Goal: Check status

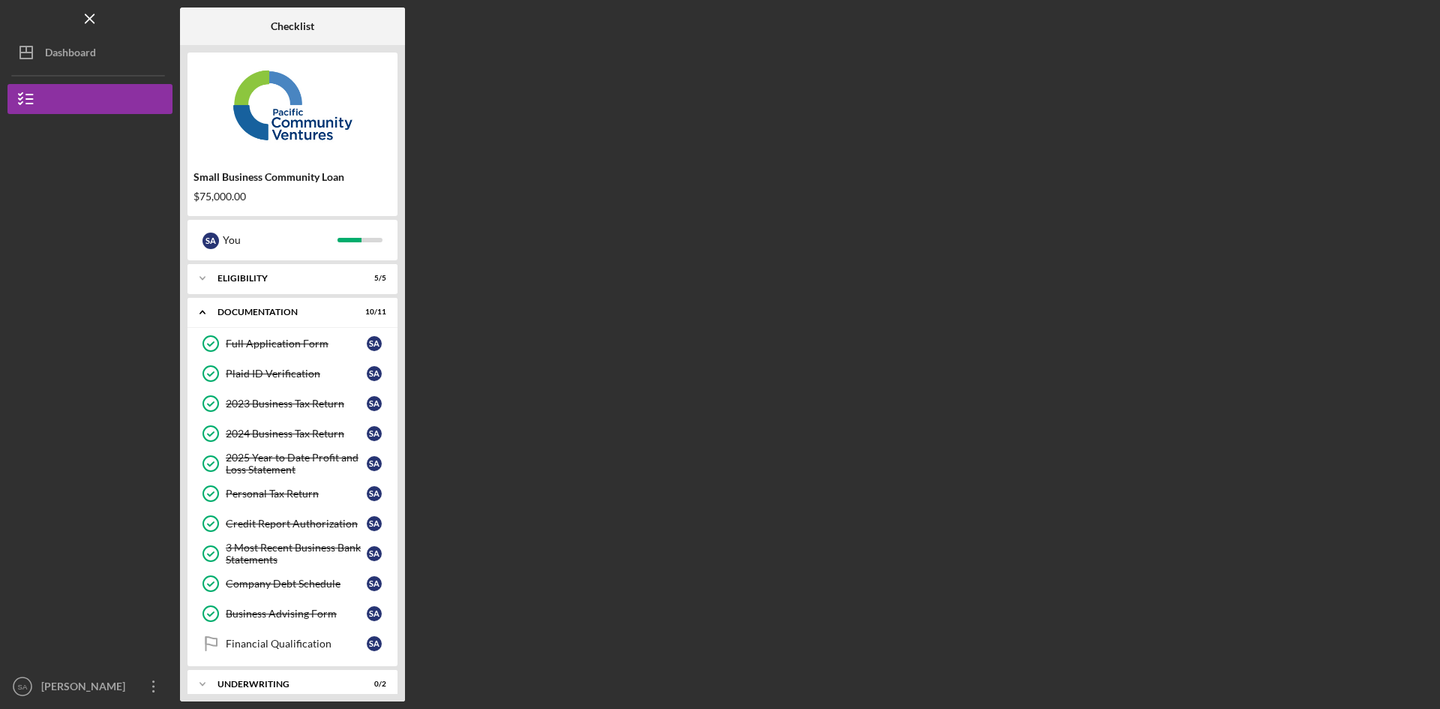
scroll to position [47, 0]
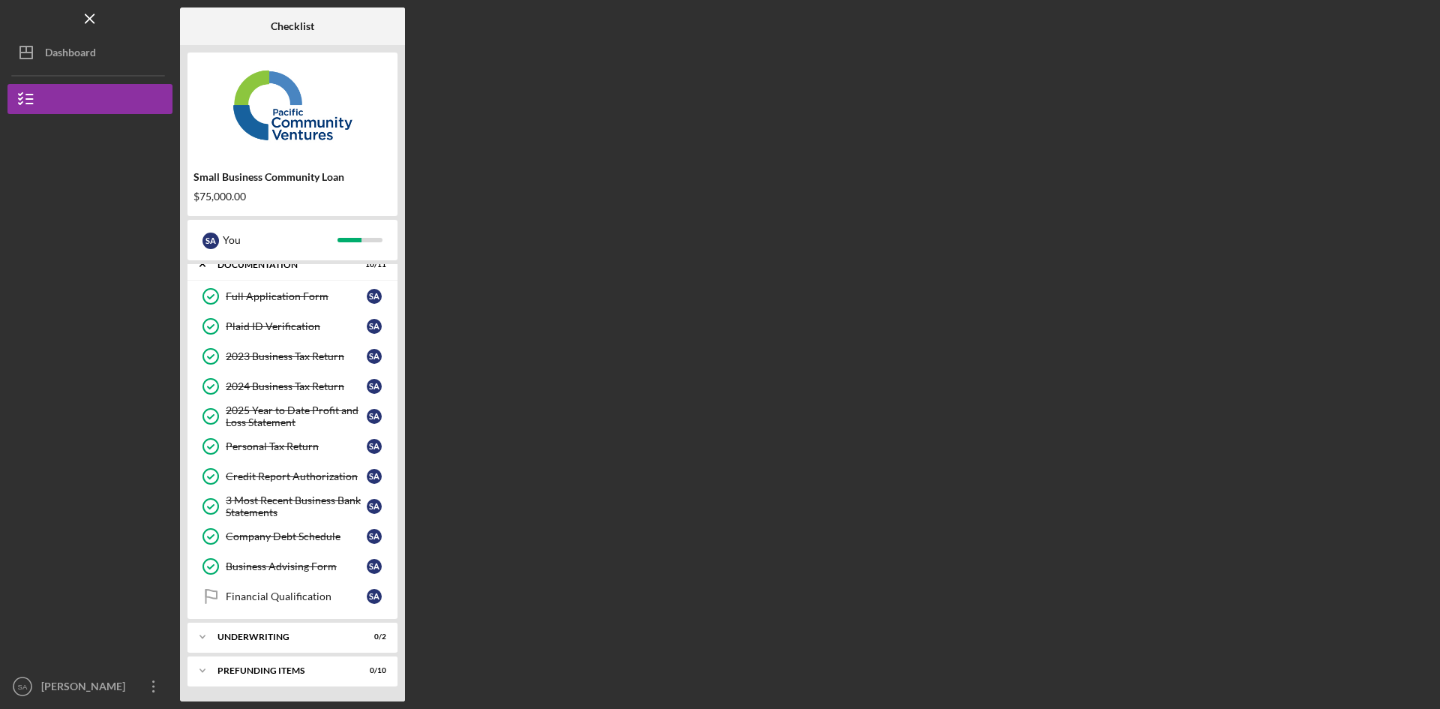
click at [83, 58] on div "Dashboard" at bounding box center [70, 55] width 51 height 34
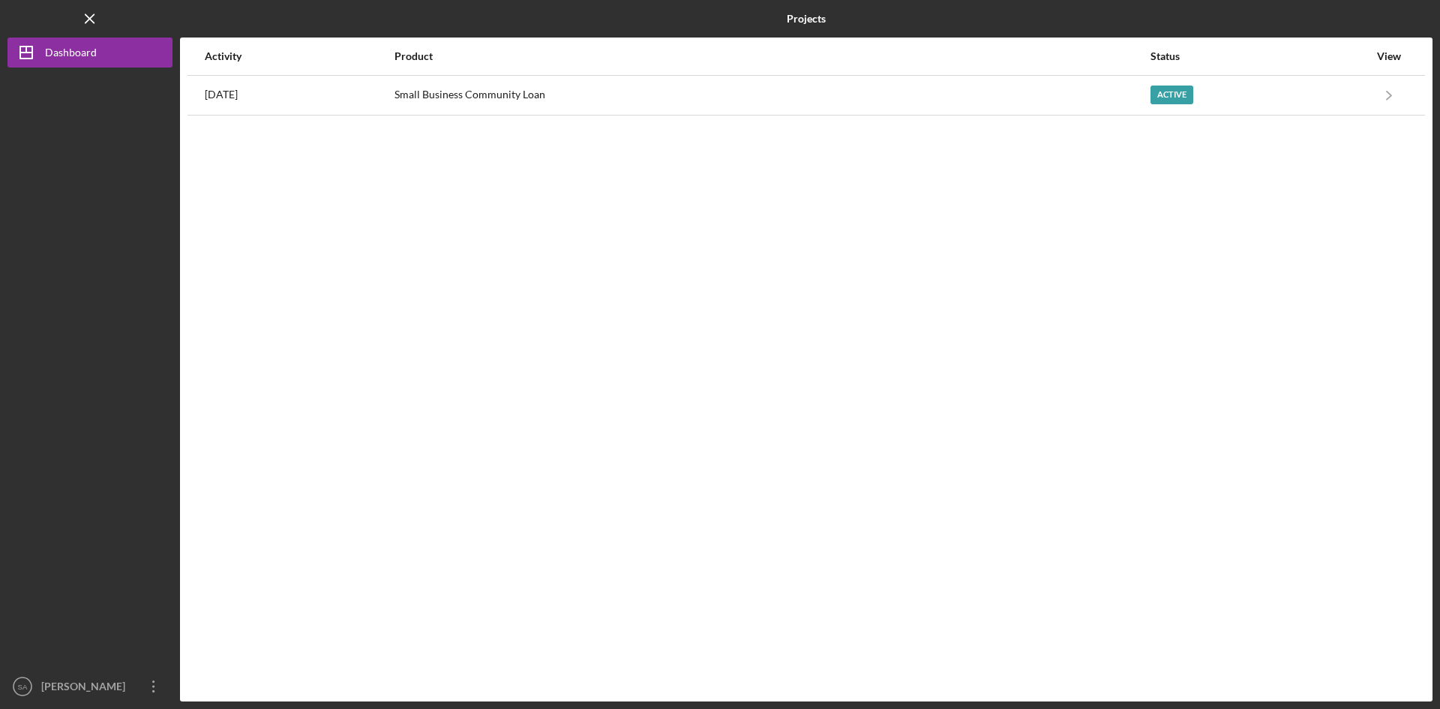
click at [1271, 93] on div "Active" at bounding box center [1260, 96] width 218 height 38
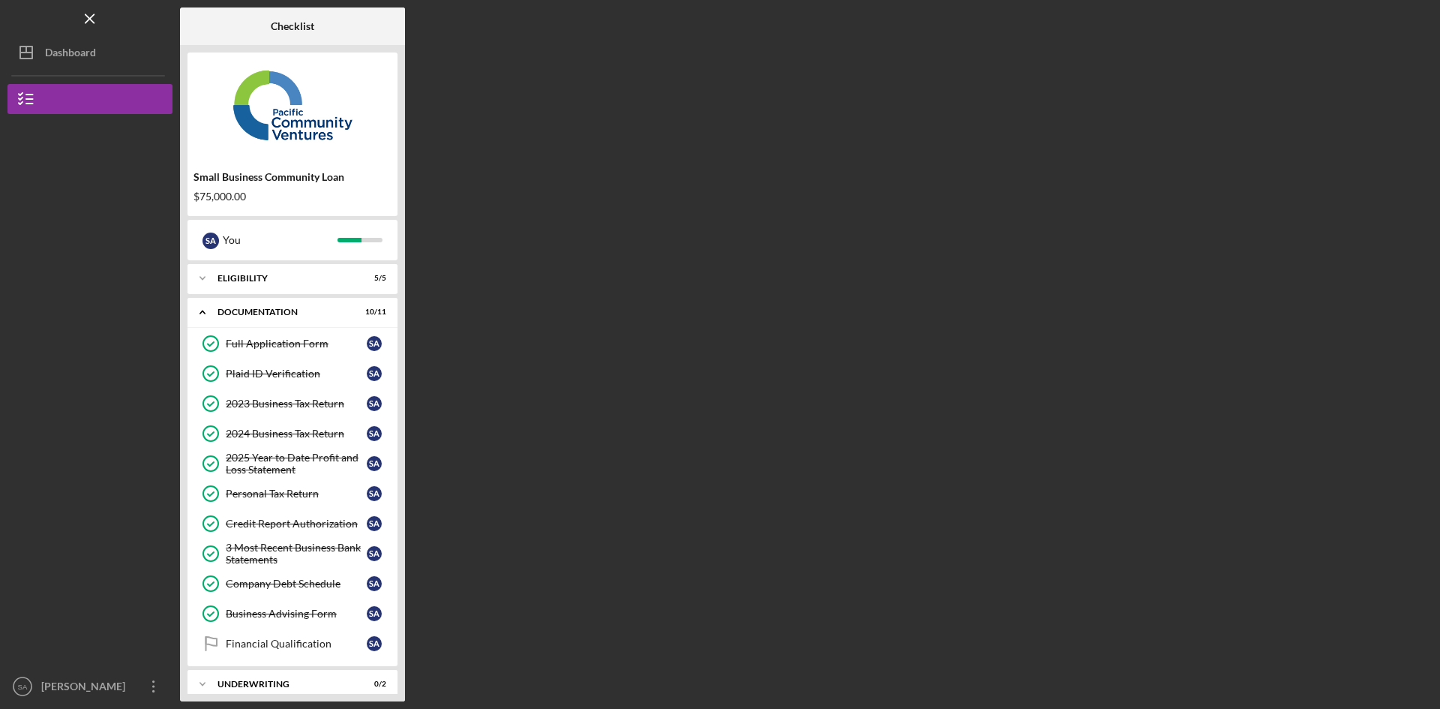
scroll to position [47, 0]
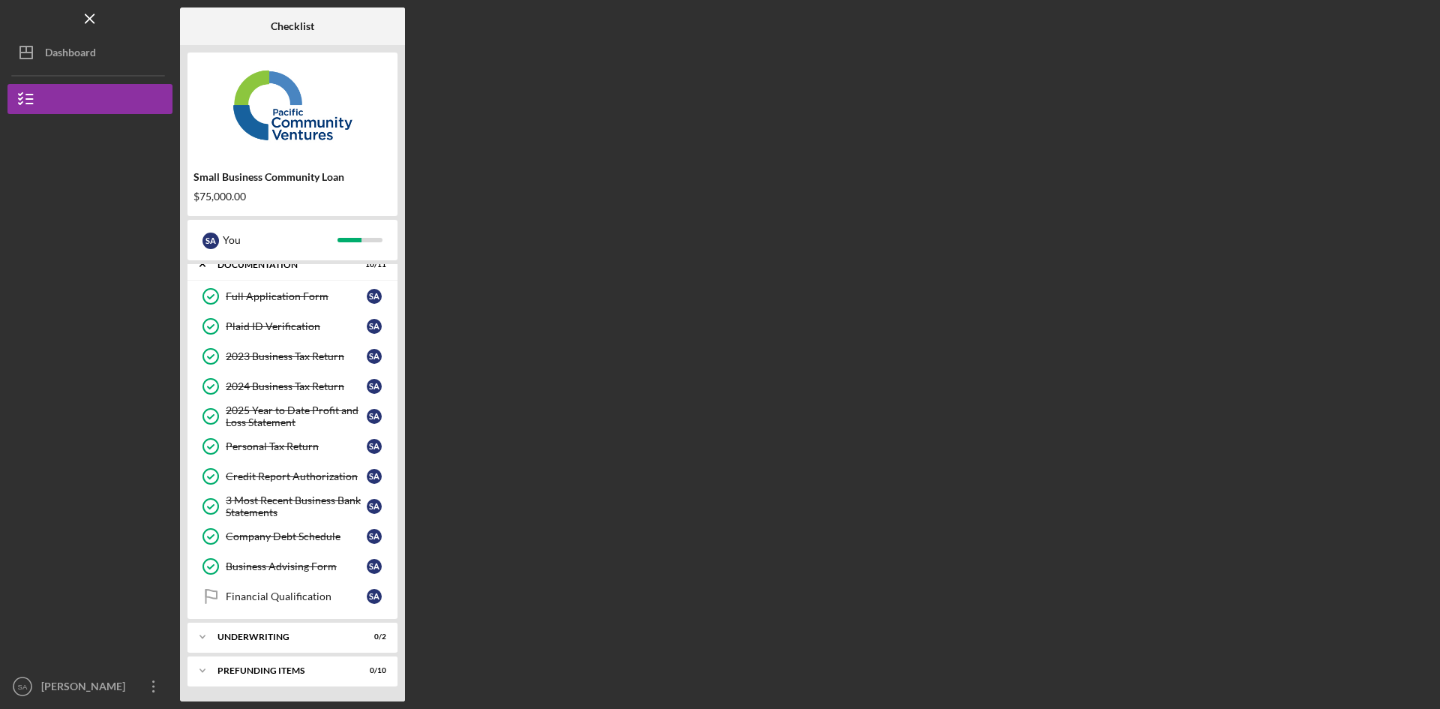
click at [273, 634] on div "Underwriting" at bounding box center [283, 636] width 131 height 9
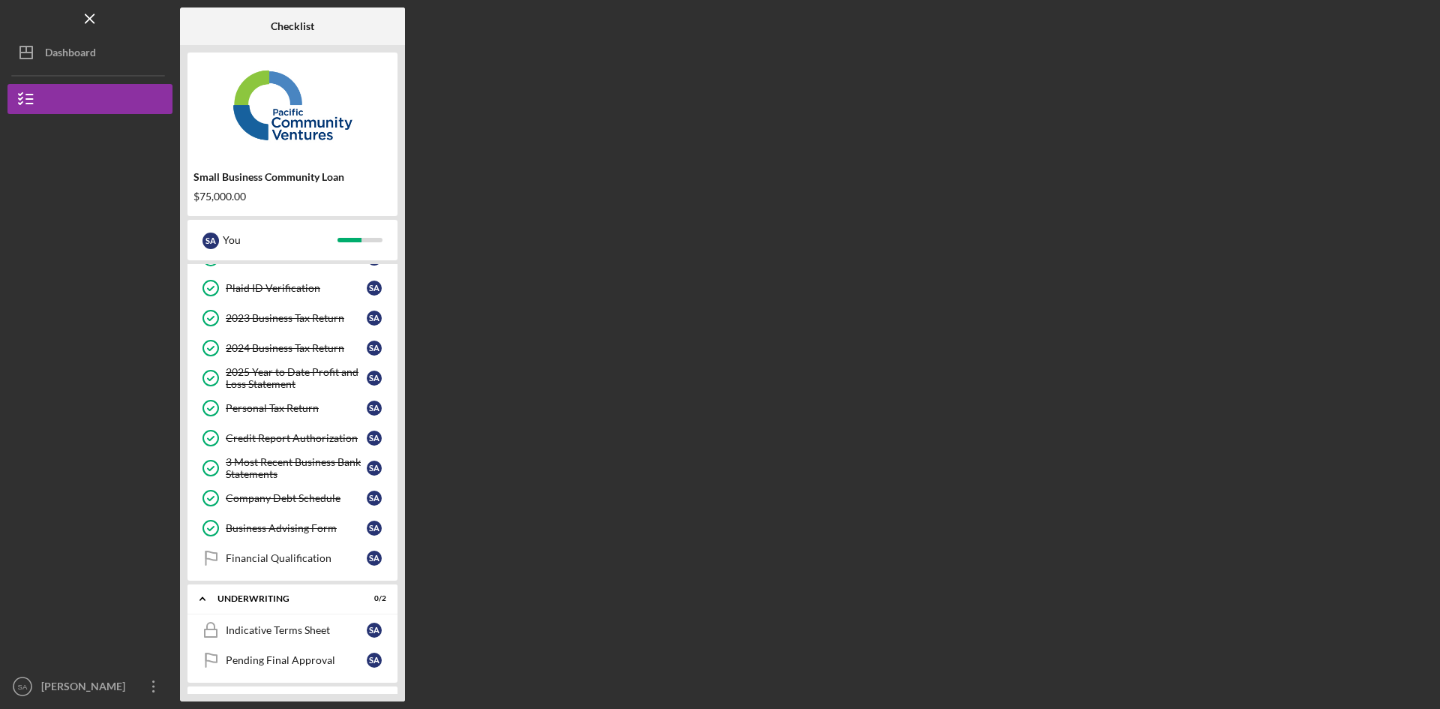
scroll to position [116, 0]
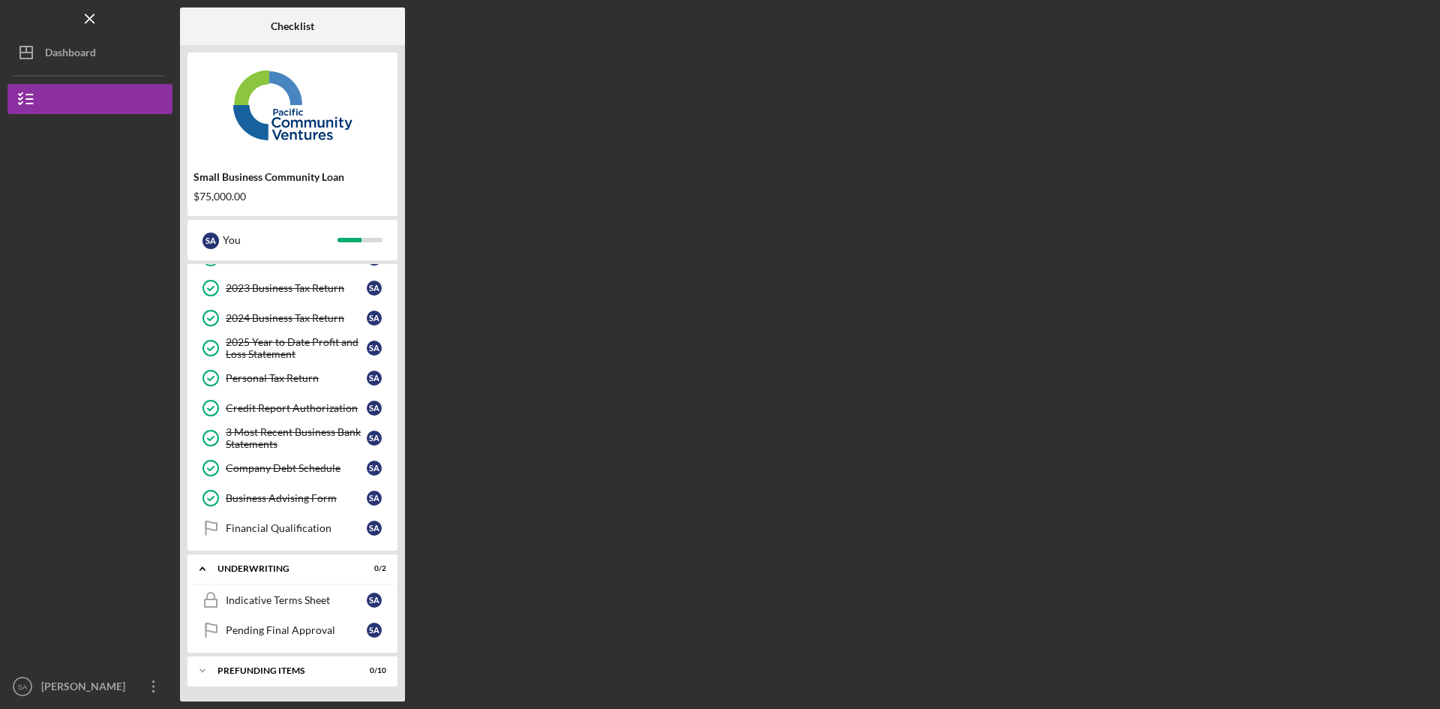
click at [291, 602] on div "Indicative Terms Sheet" at bounding box center [296, 600] width 141 height 12
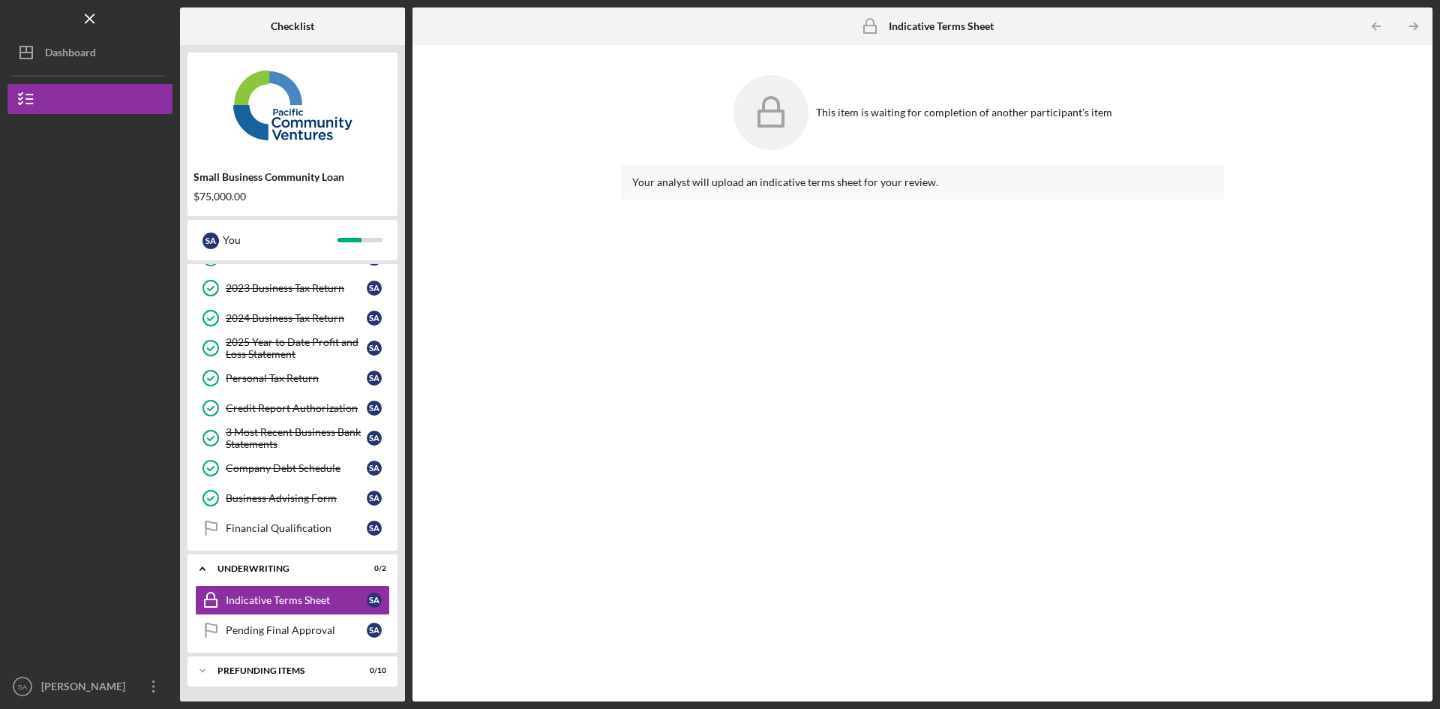
click at [312, 623] on link "Pending Final Approval Pending Final Approval S A" at bounding box center [292, 630] width 195 height 30
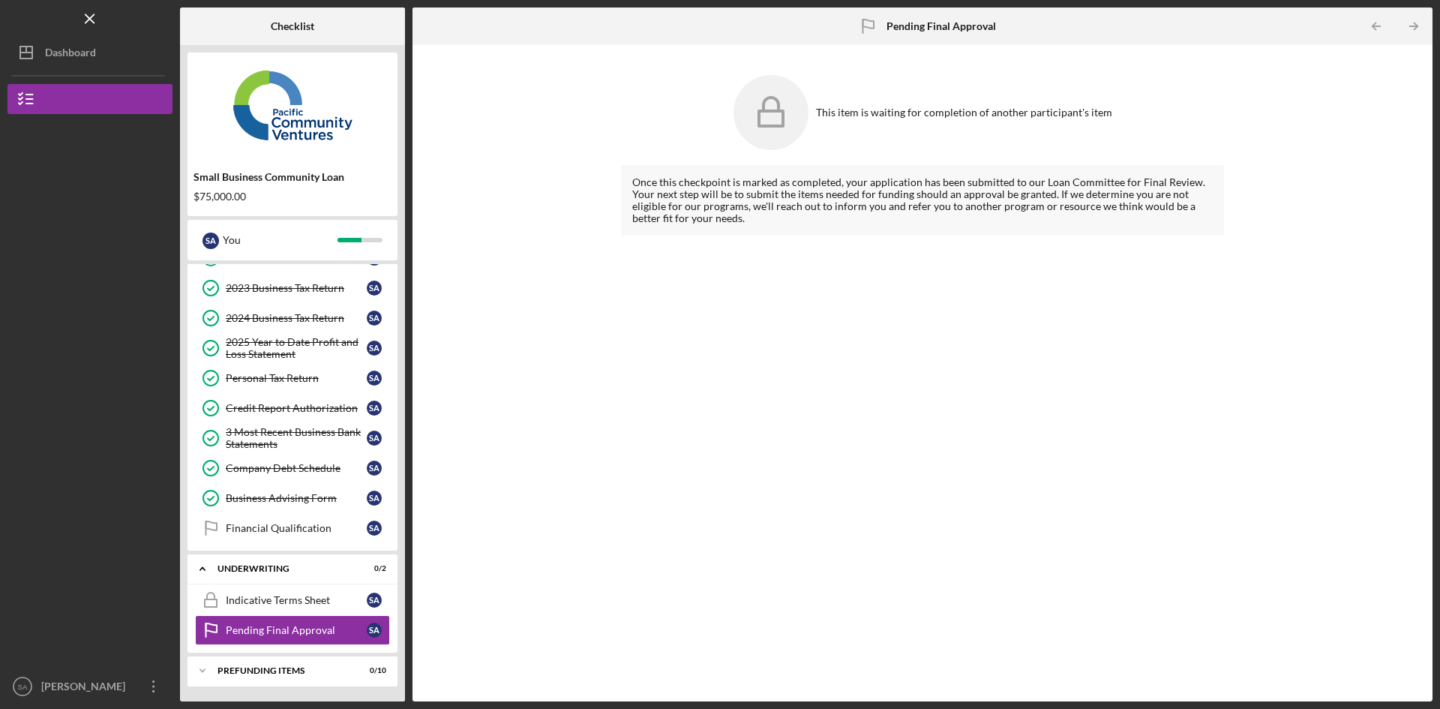
click at [311, 602] on div "Indicative Terms Sheet" at bounding box center [296, 600] width 141 height 12
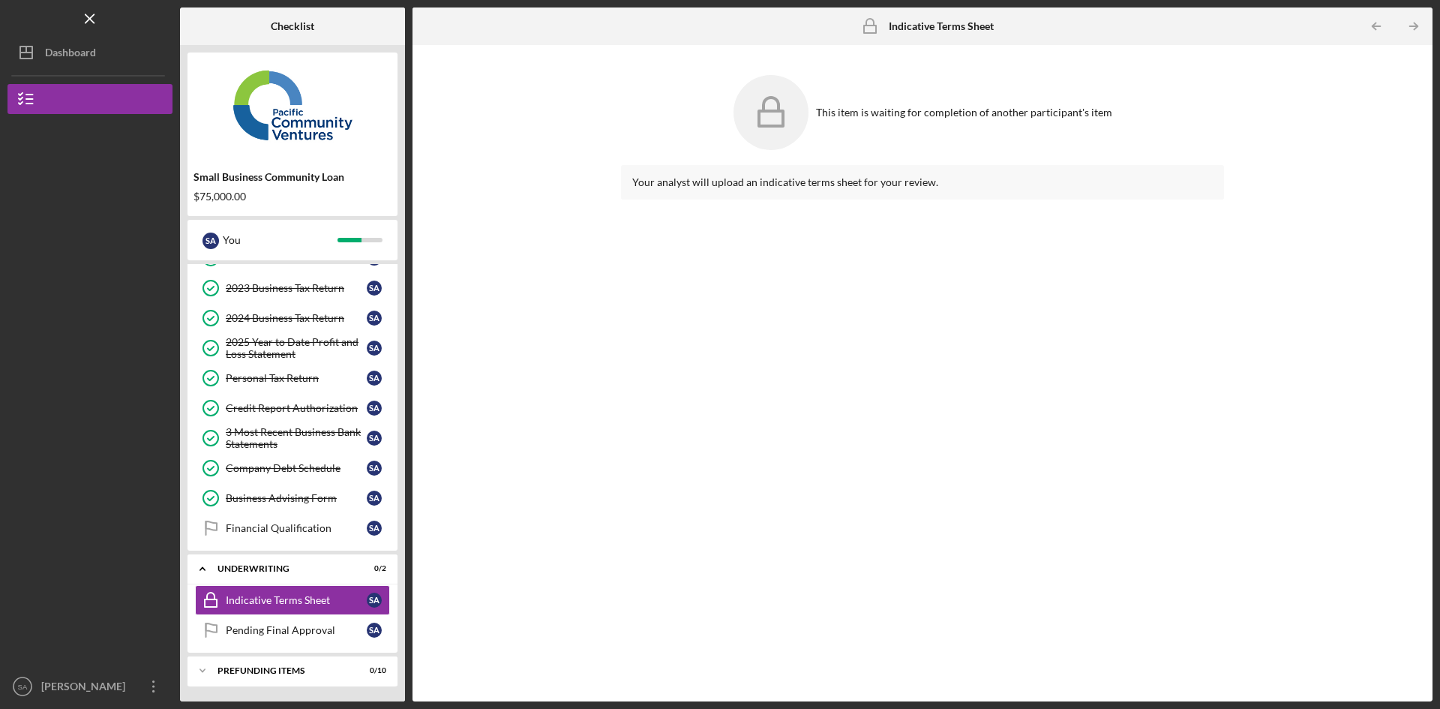
click at [310, 658] on div "Icon/Expander Prefunding Items 0 / 10" at bounding box center [293, 671] width 210 height 30
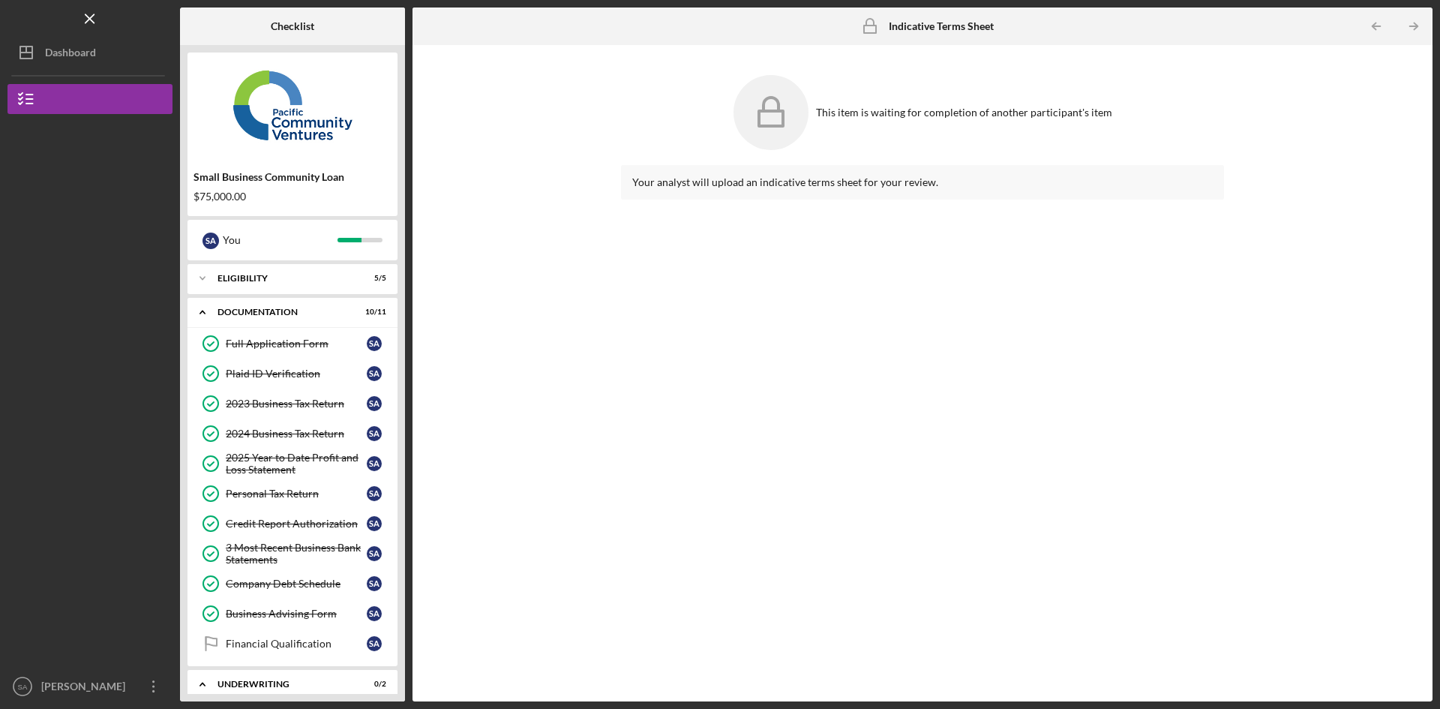
click at [70, 46] on div "Dashboard" at bounding box center [70, 55] width 51 height 34
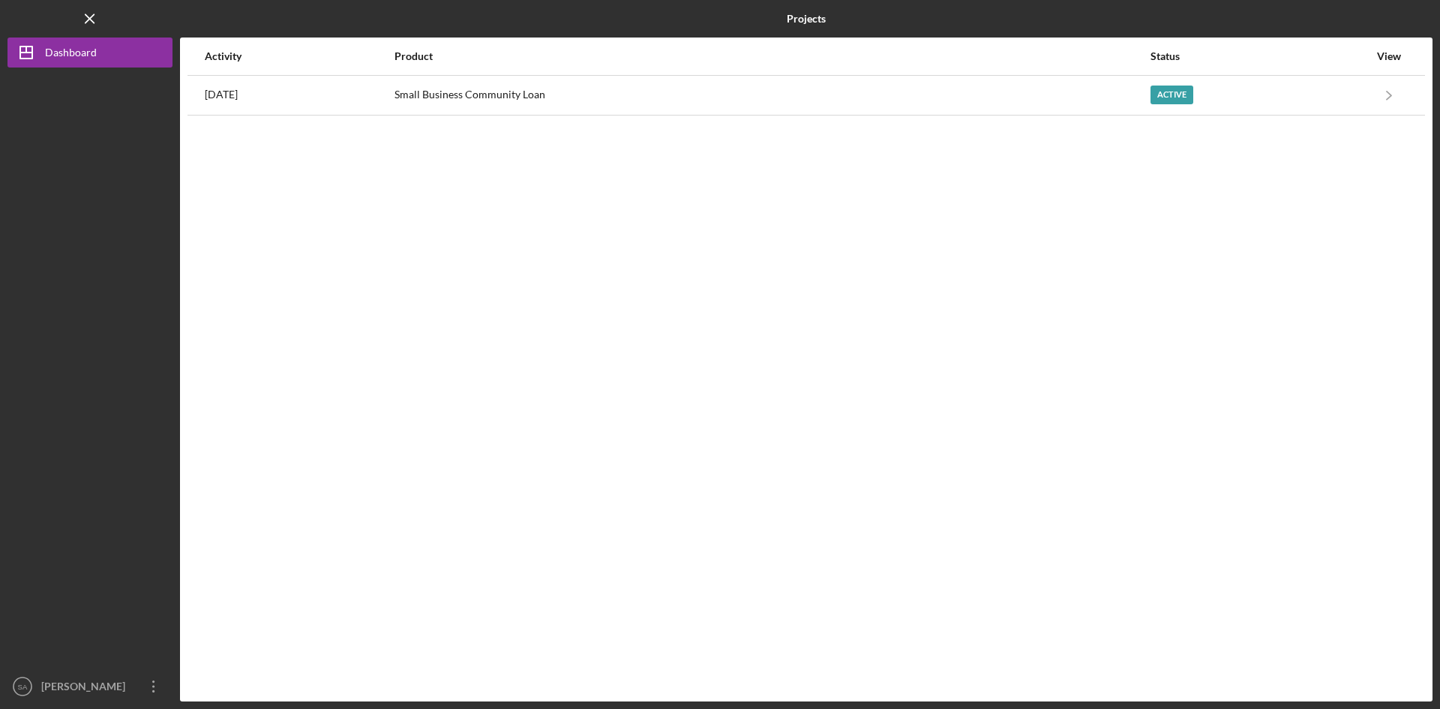
click at [678, 88] on div "Small Business Community Loan" at bounding box center [772, 96] width 755 height 38
